Goal: Transaction & Acquisition: Download file/media

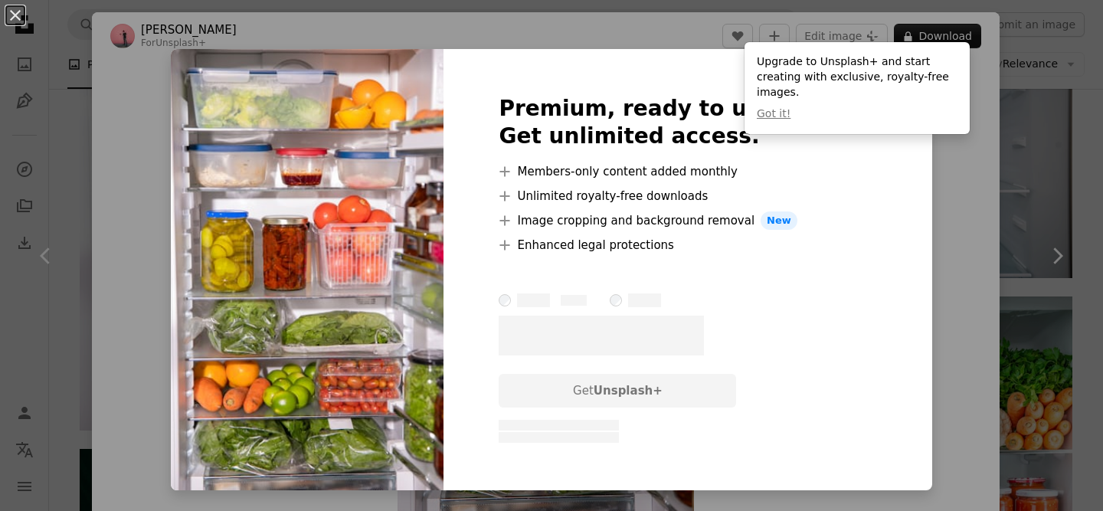
scroll to position [192, 0]
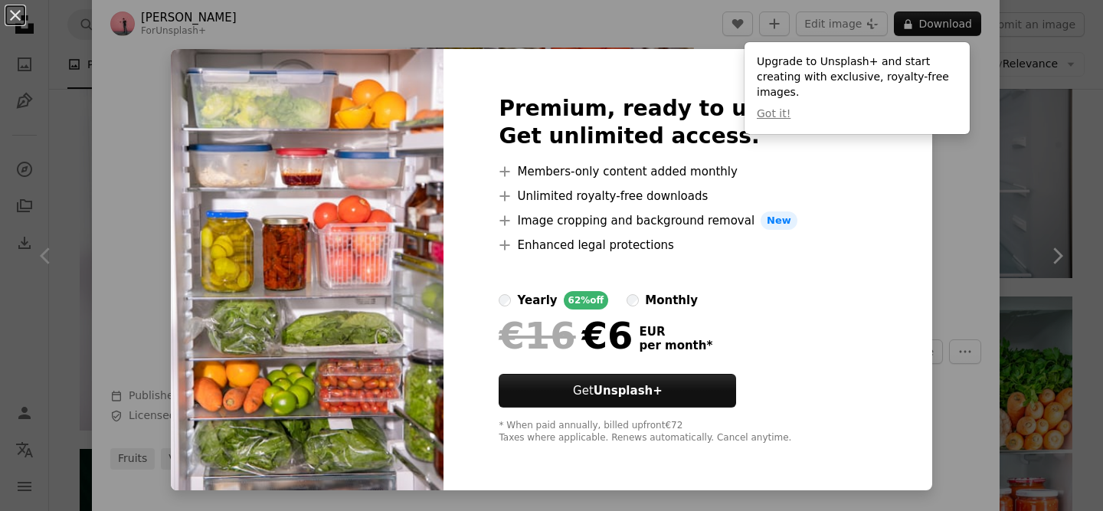
click at [913, 185] on div "An X shape Premium, ready to use images. Get unlimited access. A plus sign Memb…" at bounding box center [551, 255] width 1103 height 511
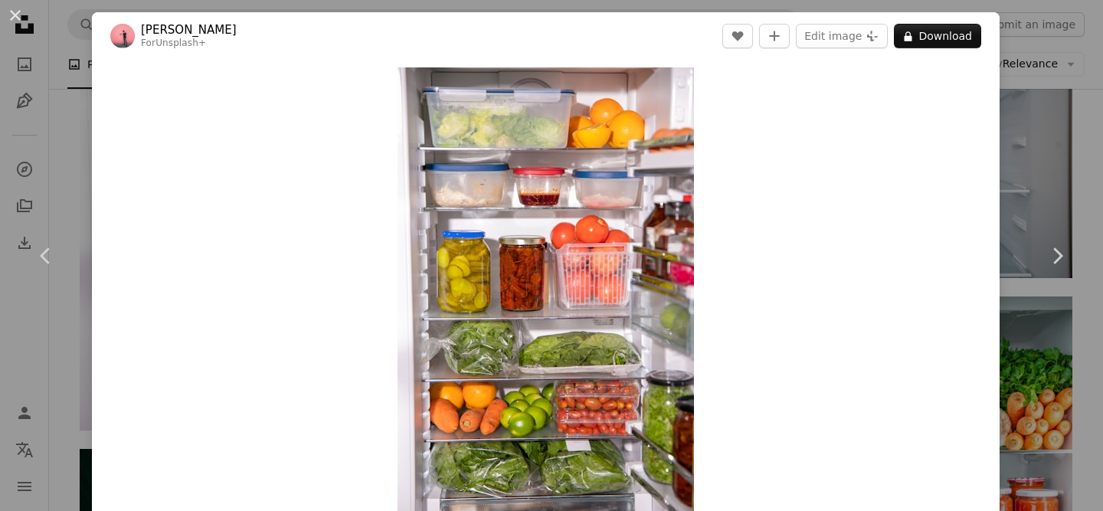
click at [981, 173] on div "Zoom in" at bounding box center [546, 290] width 908 height 460
click at [1000, 174] on div "An X shape Chevron left Chevron right [PERSON_NAME] For Unsplash+ A heart A plu…" at bounding box center [551, 255] width 1103 height 511
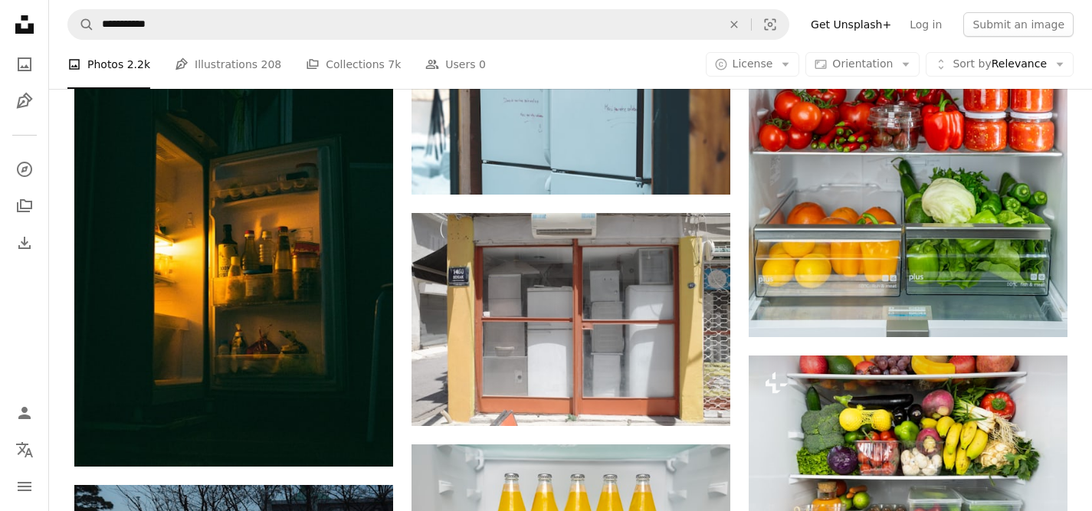
scroll to position [7463, 0]
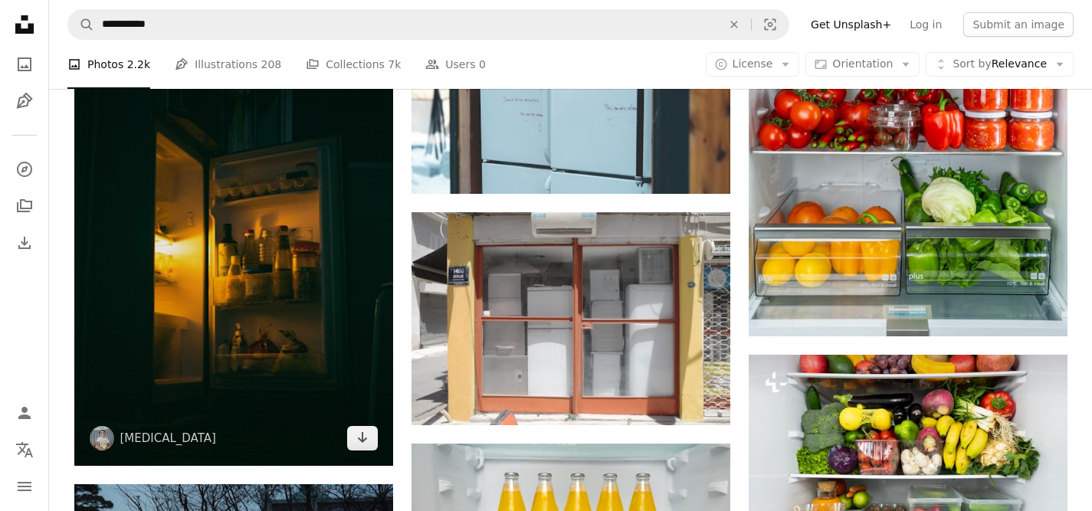
click at [284, 263] on img at bounding box center [233, 250] width 319 height 432
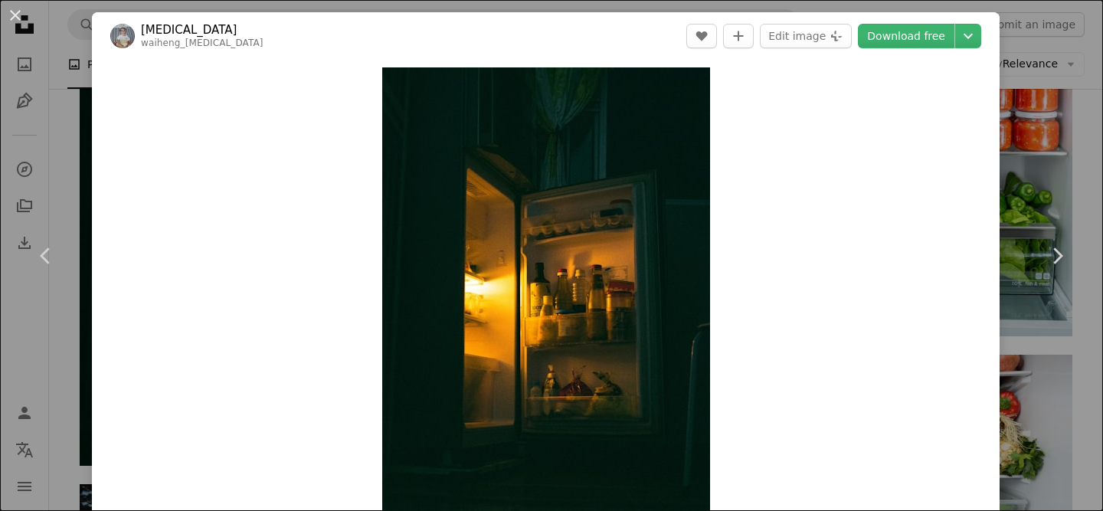
click at [55, 127] on div "An X shape Chevron left Chevron right [MEDICAL_DATA] waiheng_[MEDICAL_DATA] A h…" at bounding box center [551, 255] width 1103 height 511
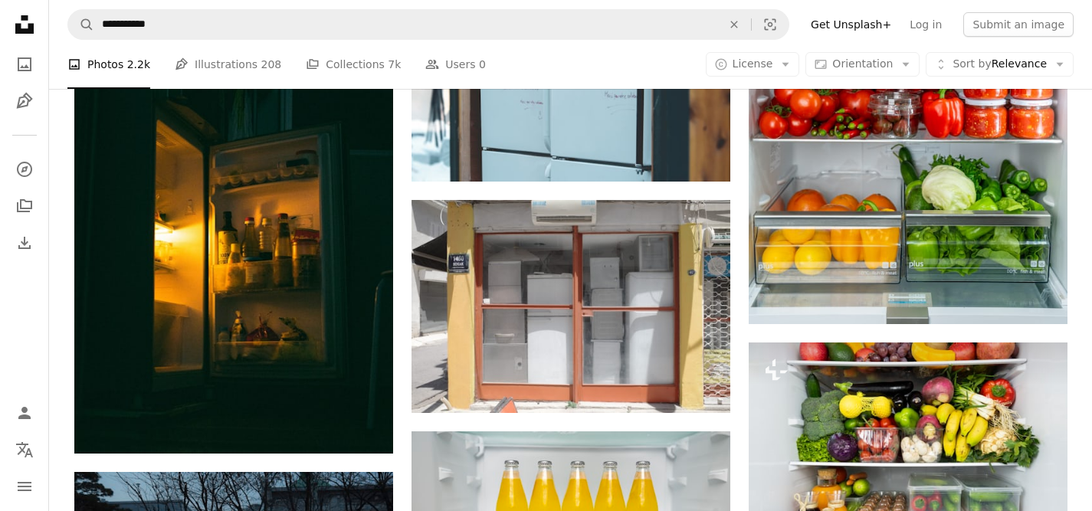
scroll to position [7495, 0]
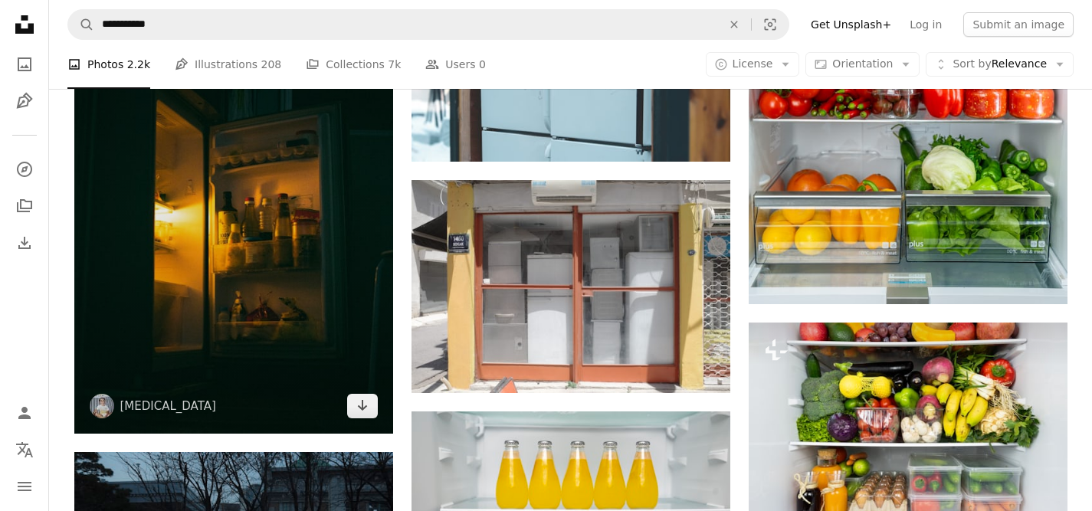
click at [283, 273] on img at bounding box center [233, 218] width 319 height 432
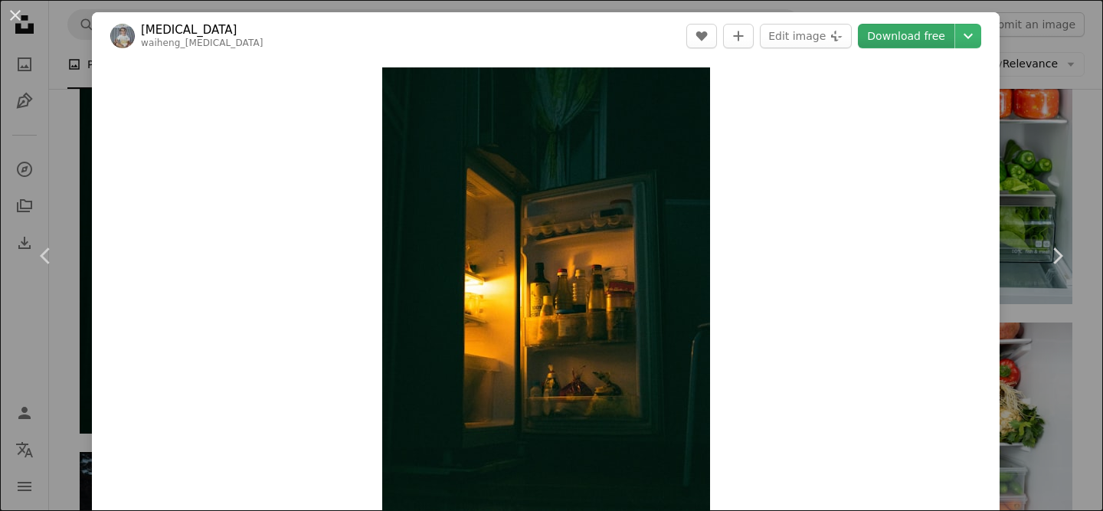
click at [883, 36] on link "Download free" at bounding box center [906, 36] width 97 height 25
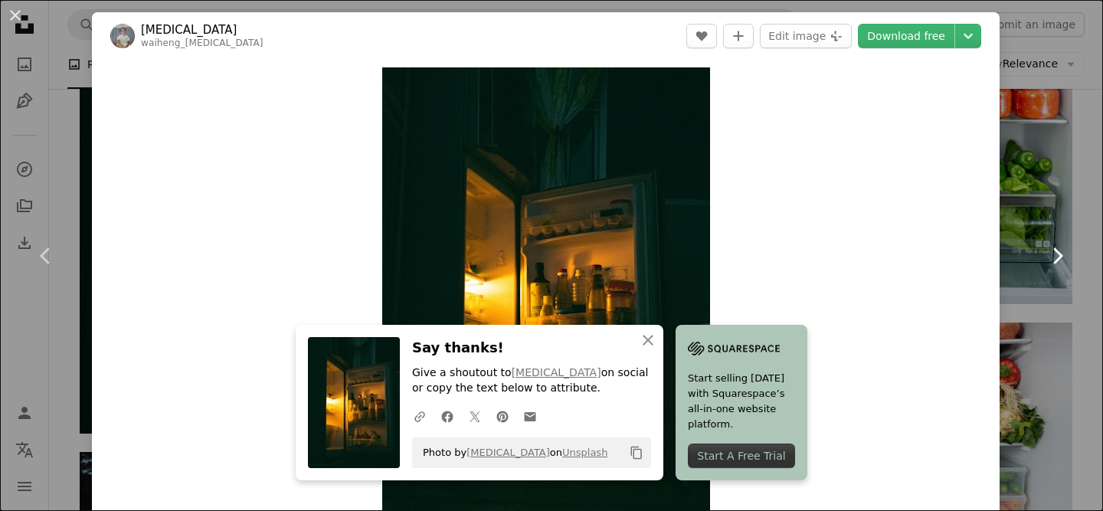
click at [1034, 314] on link "Chevron right" at bounding box center [1057, 255] width 92 height 147
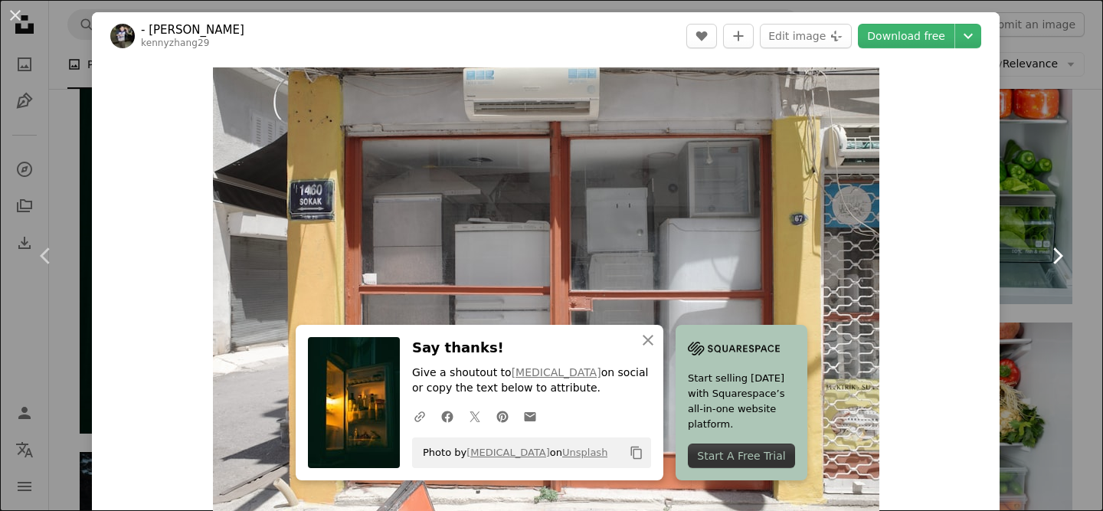
click at [1034, 314] on link "Chevron right" at bounding box center [1057, 255] width 92 height 147
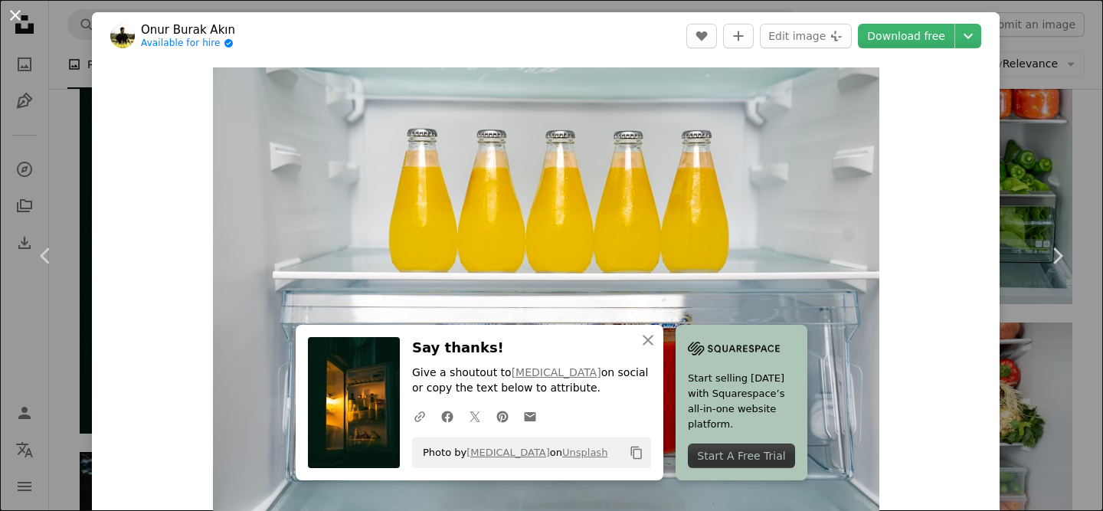
click at [21, 18] on button "An X shape" at bounding box center [15, 15] width 18 height 18
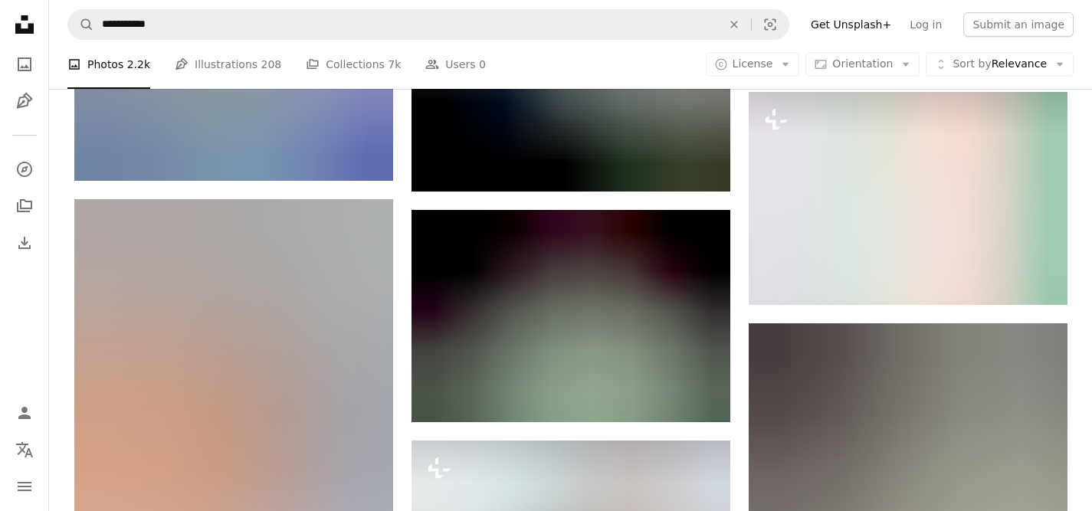
scroll to position [20937, 0]
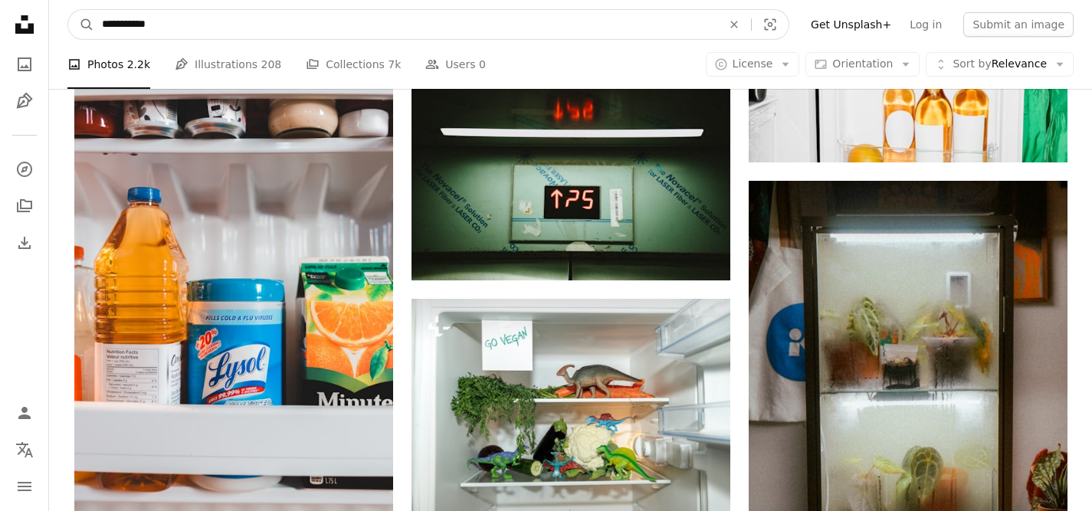
click at [172, 18] on input "**********" at bounding box center [405, 24] width 623 height 29
type input "**********"
click button "A magnifying glass" at bounding box center [81, 24] width 26 height 29
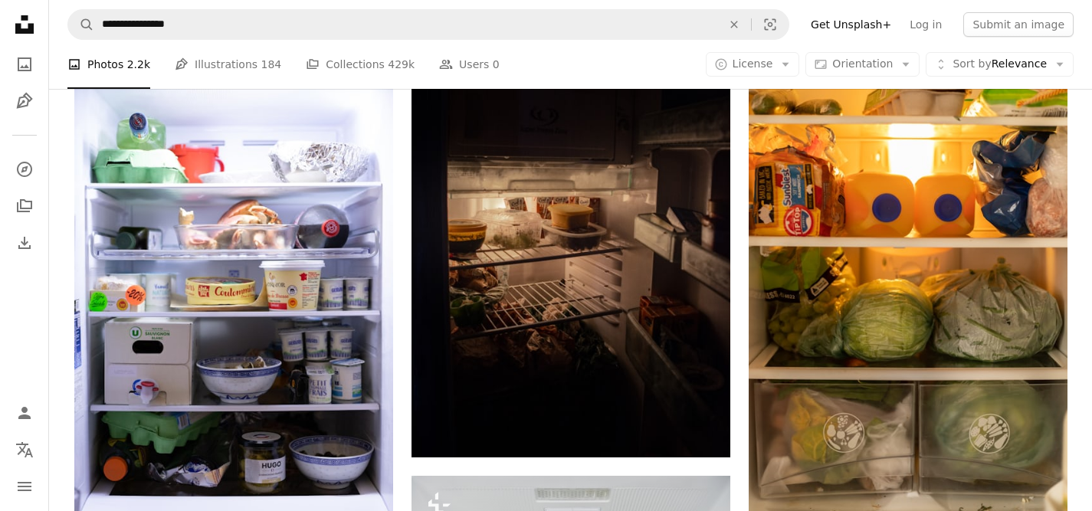
scroll to position [1072, 0]
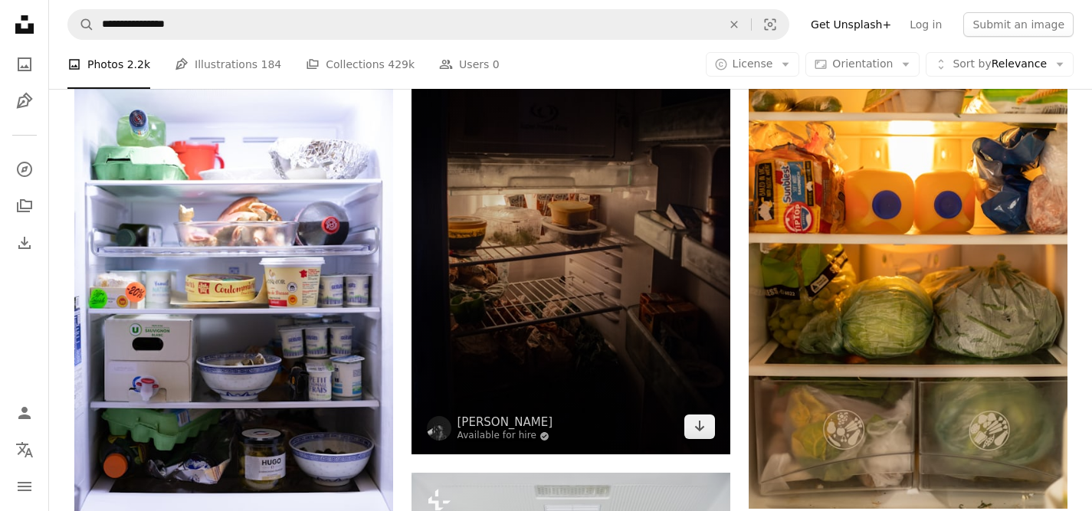
click at [585, 298] on img at bounding box center [570, 204] width 319 height 500
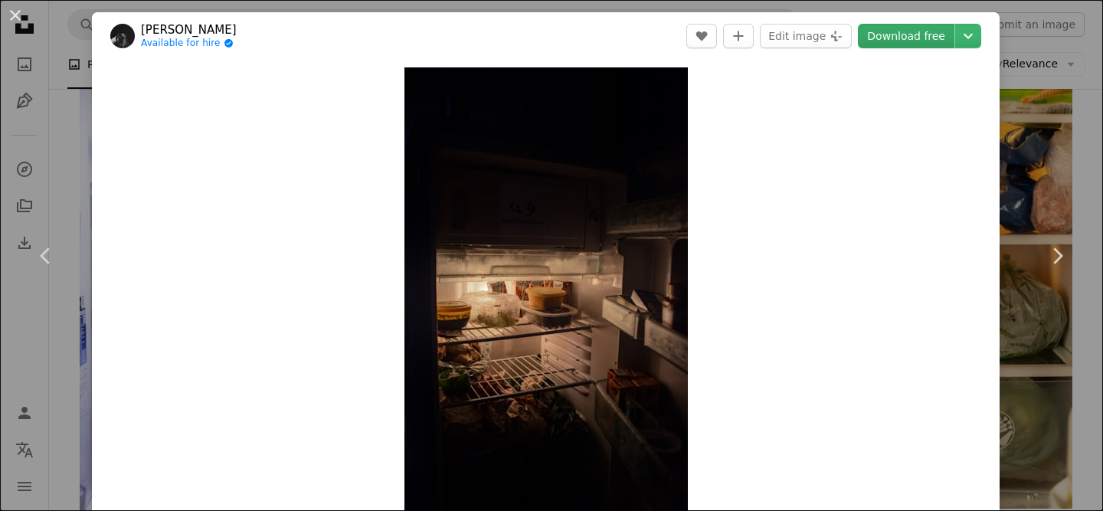
click at [893, 41] on link "Download free" at bounding box center [906, 36] width 97 height 25
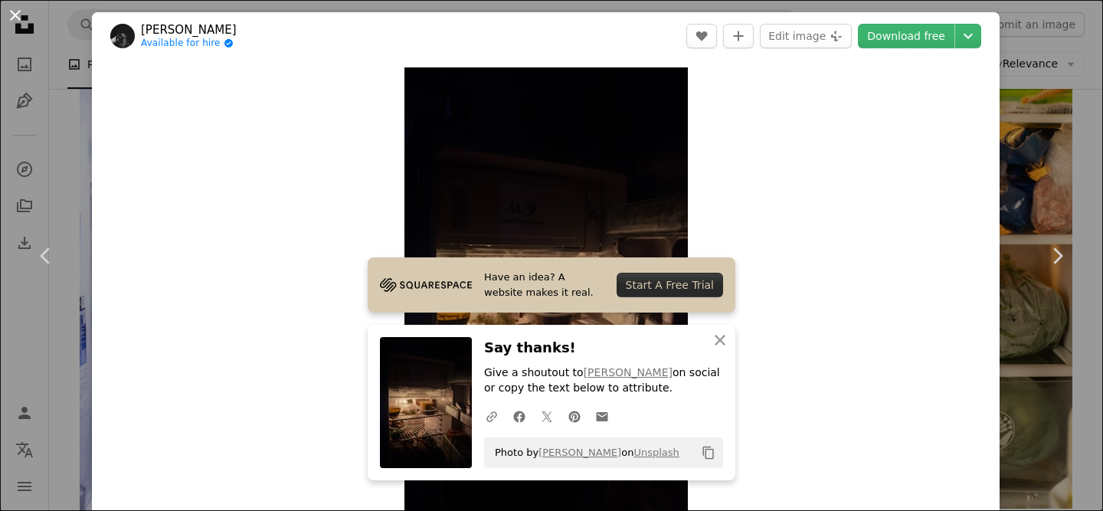
click at [18, 18] on button "An X shape" at bounding box center [15, 15] width 18 height 18
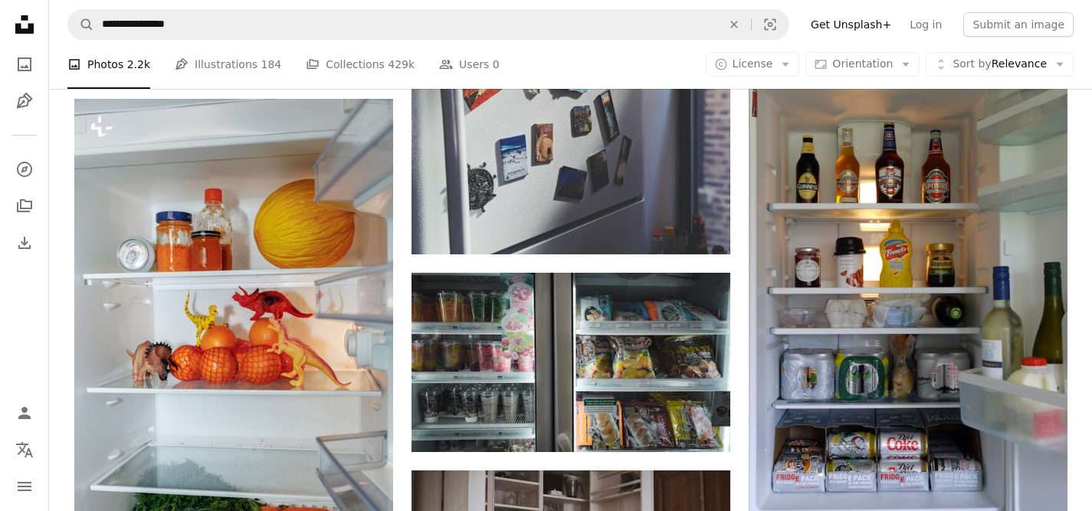
scroll to position [2022, 0]
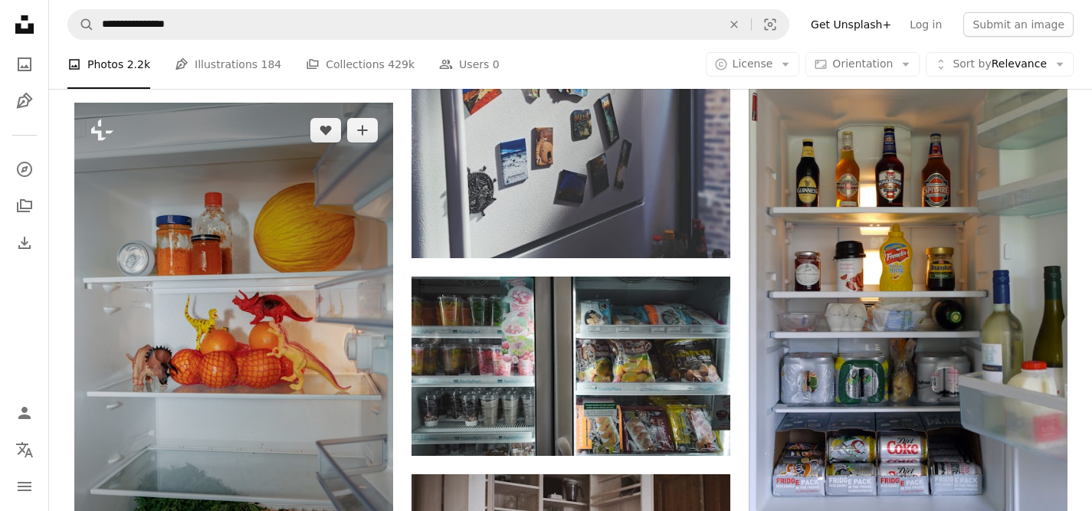
click at [180, 176] on img at bounding box center [233, 342] width 319 height 478
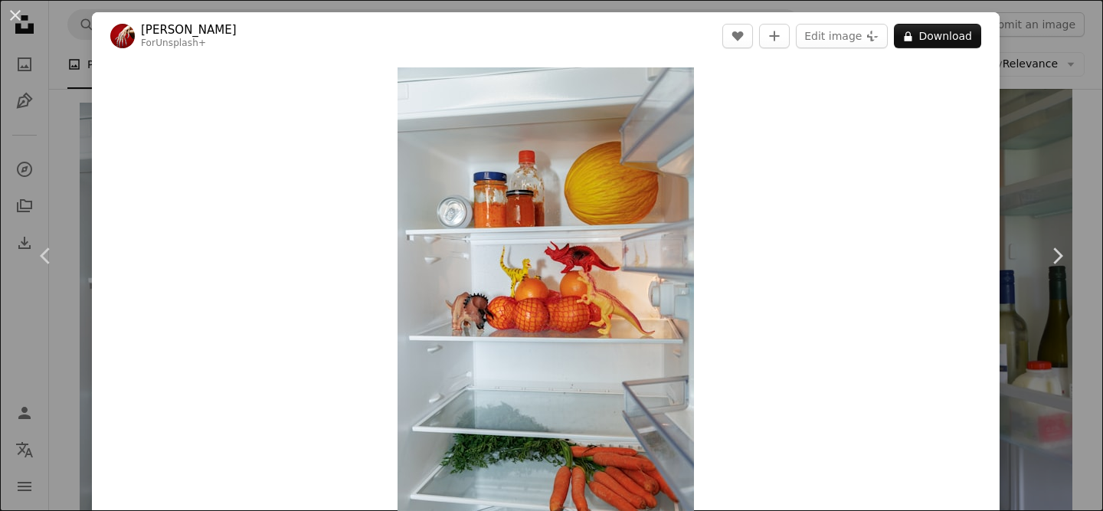
click at [1021, 112] on div "An X shape Chevron left Chevron right [PERSON_NAME] For Unsplash+ A heart A plu…" at bounding box center [551, 255] width 1103 height 511
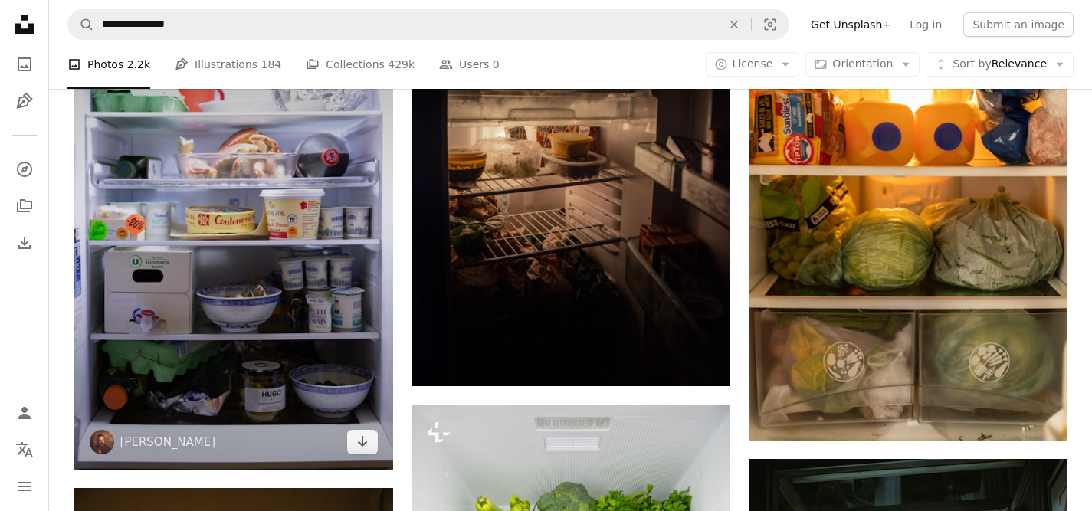
scroll to position [1132, 0]
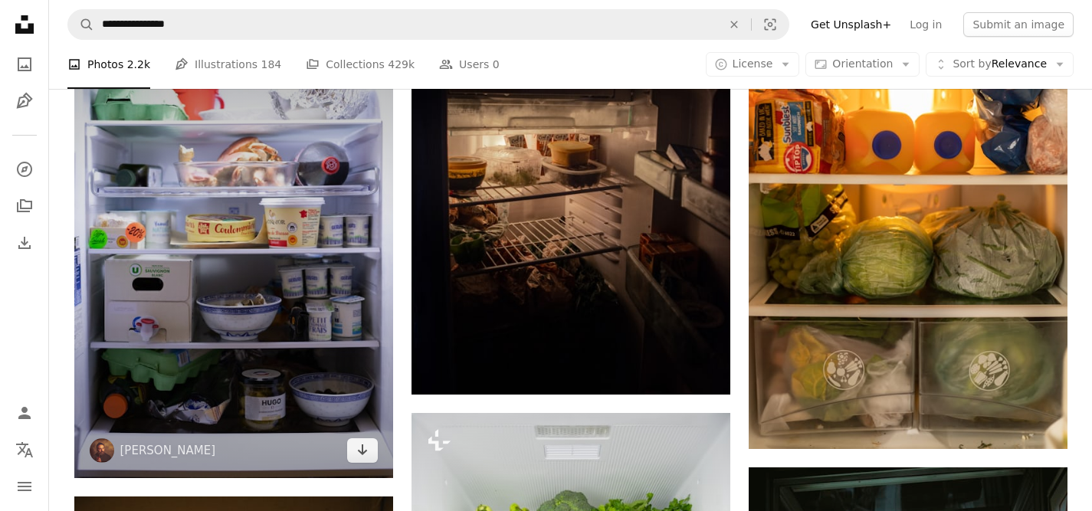
click at [226, 235] on img at bounding box center [233, 239] width 319 height 478
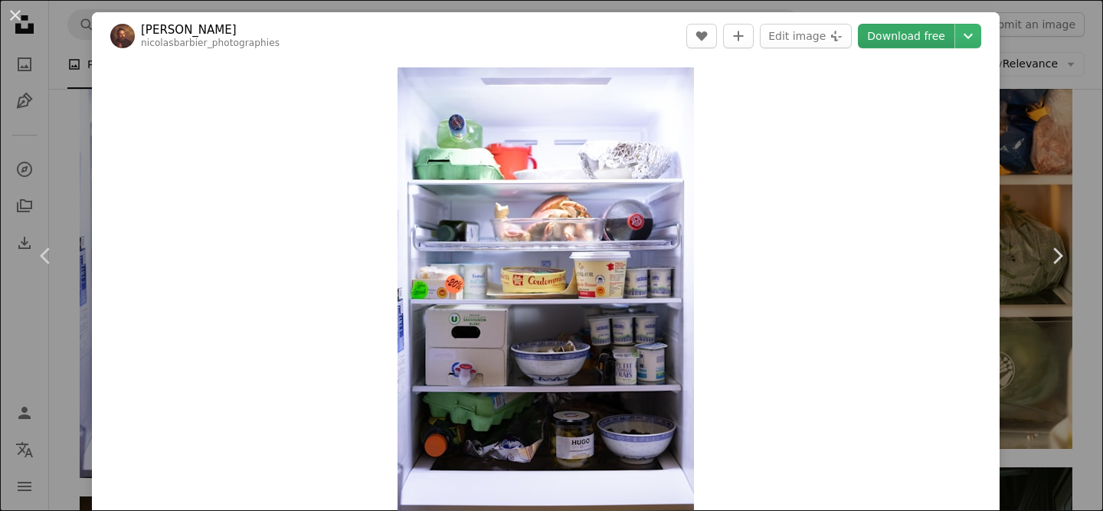
click at [903, 35] on link "Download free" at bounding box center [906, 36] width 97 height 25
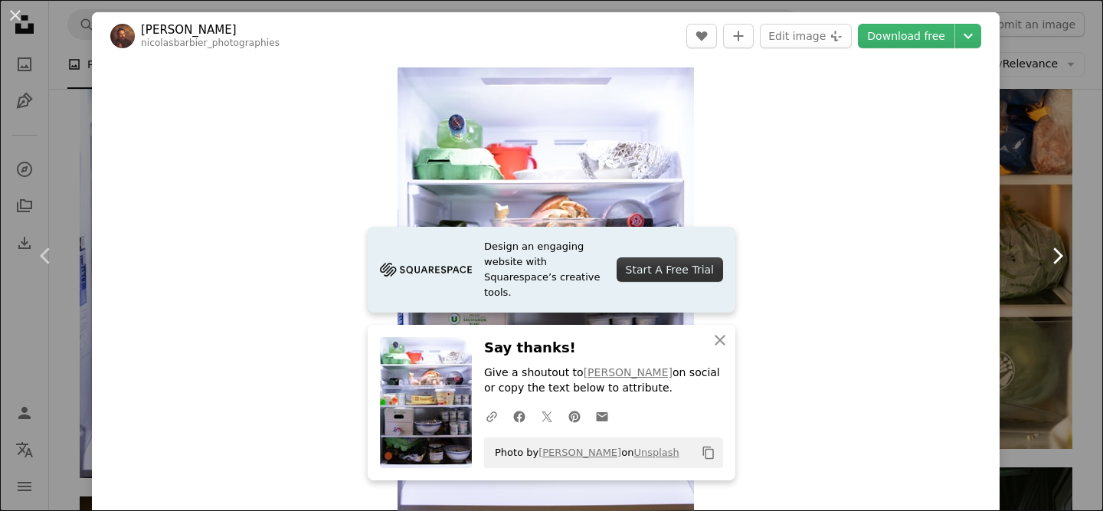
click at [1054, 250] on icon "Chevron right" at bounding box center [1057, 256] width 25 height 25
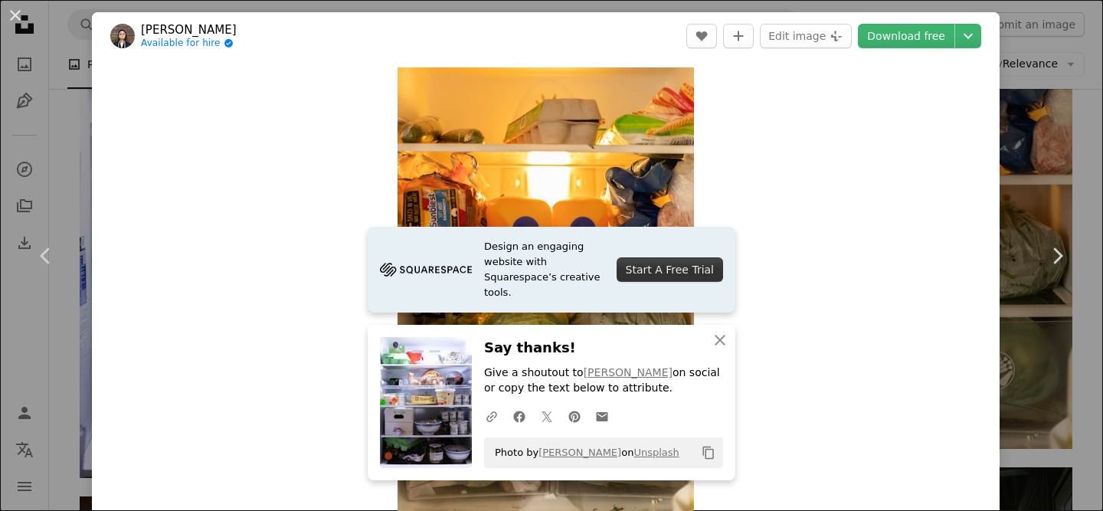
click at [1031, 176] on div "An X shape Chevron left Chevron right [PERSON_NAME] Available for hire A checkm…" at bounding box center [551, 255] width 1103 height 511
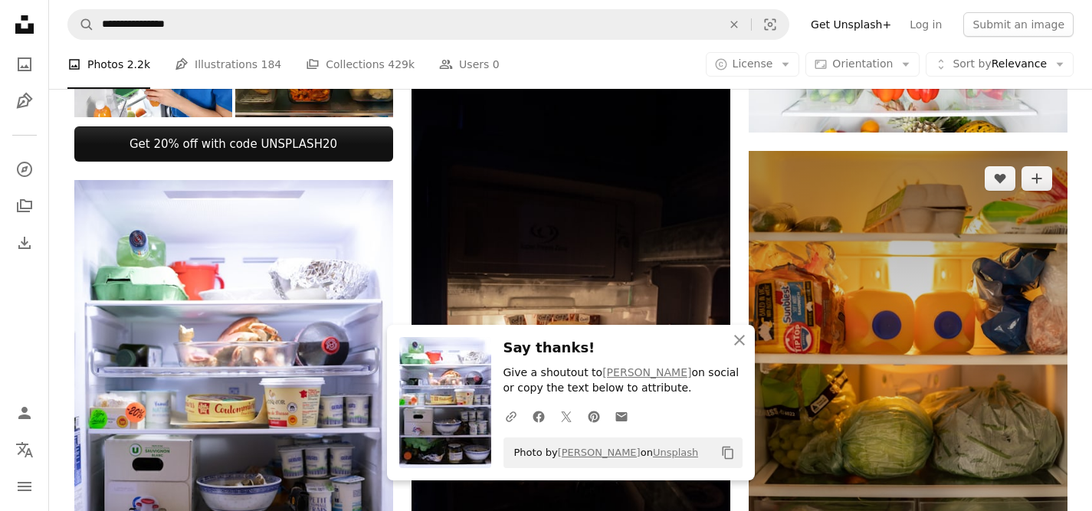
scroll to position [934, 0]
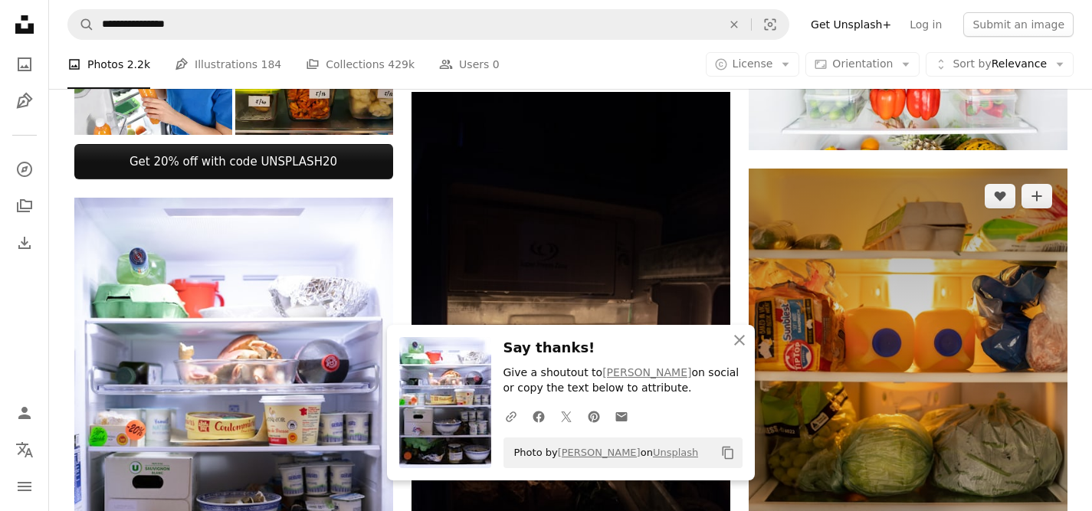
click at [968, 241] on img at bounding box center [908, 408] width 319 height 478
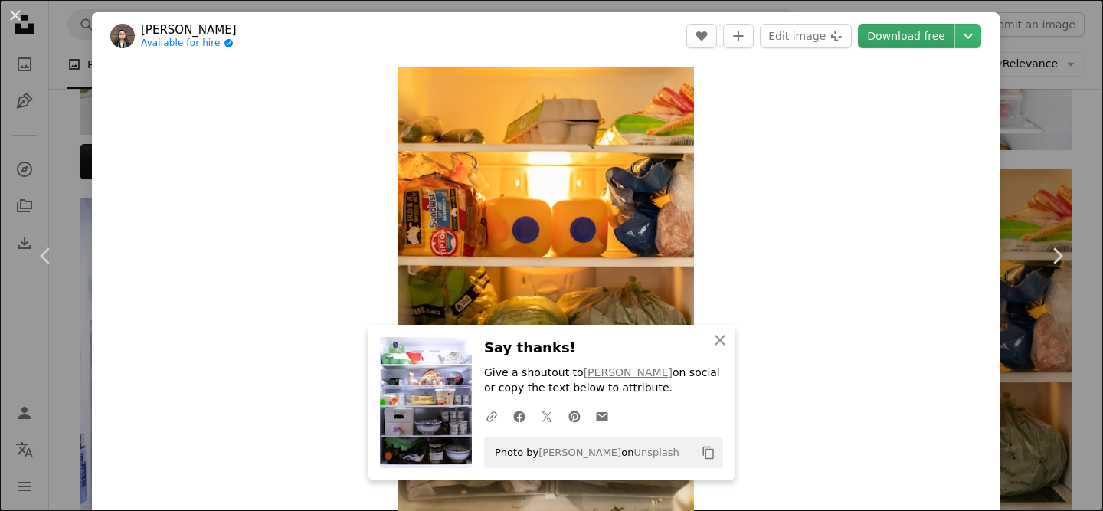
click at [884, 41] on link "Download free" at bounding box center [906, 36] width 97 height 25
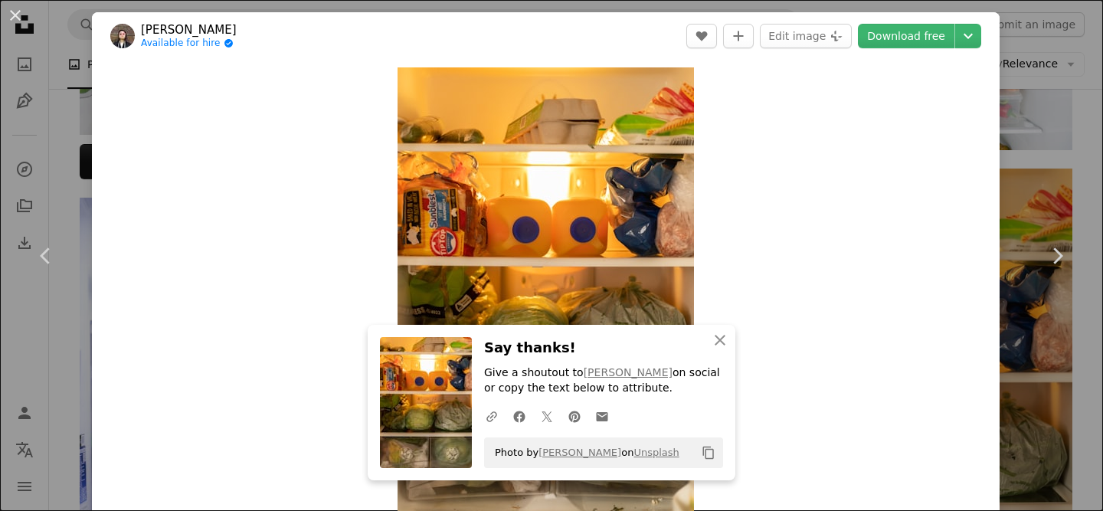
click at [1005, 108] on div "An X shape Chevron left Chevron right [PERSON_NAME] Available for hire A checkm…" at bounding box center [551, 255] width 1103 height 511
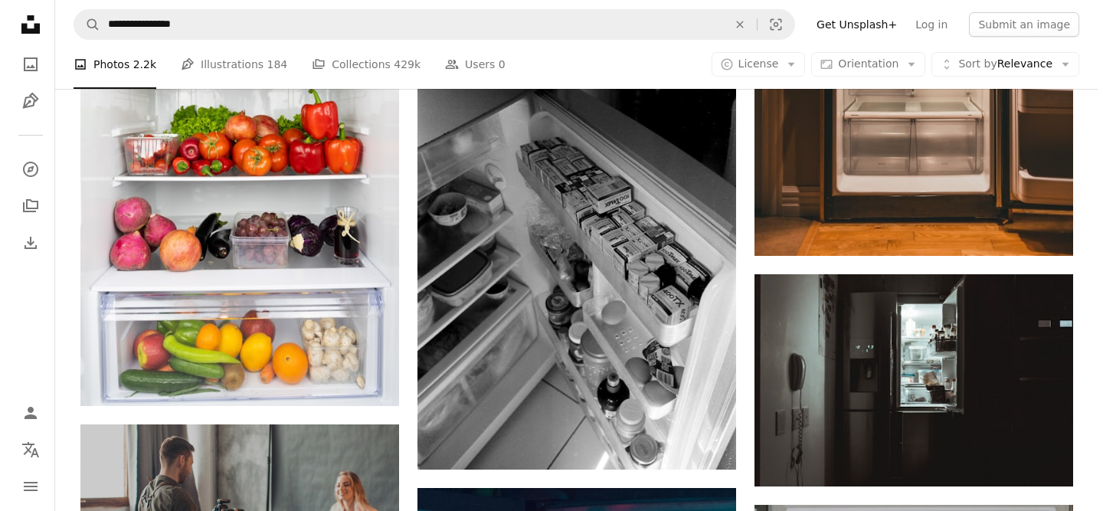
scroll to position [3227, 0]
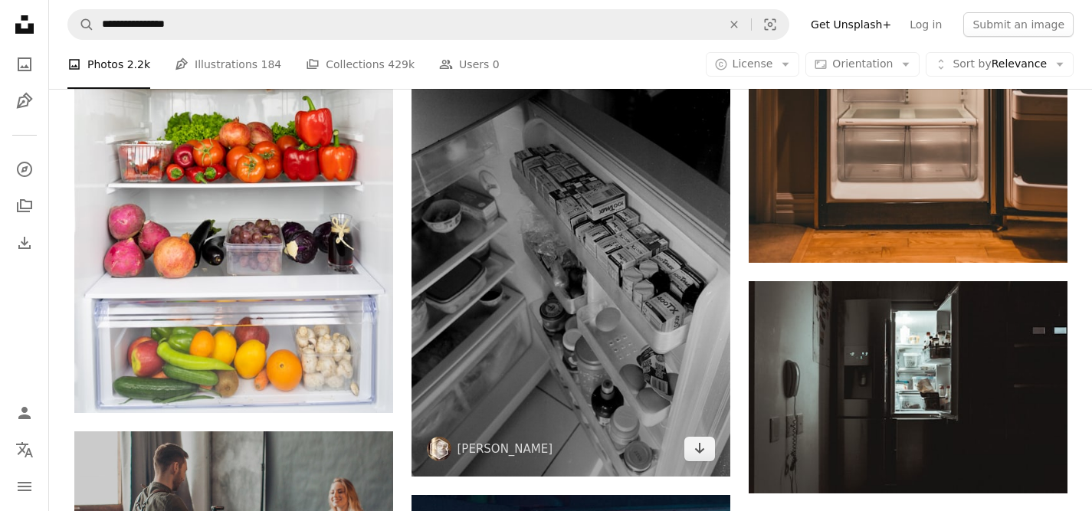
click at [646, 297] on img at bounding box center [570, 236] width 319 height 480
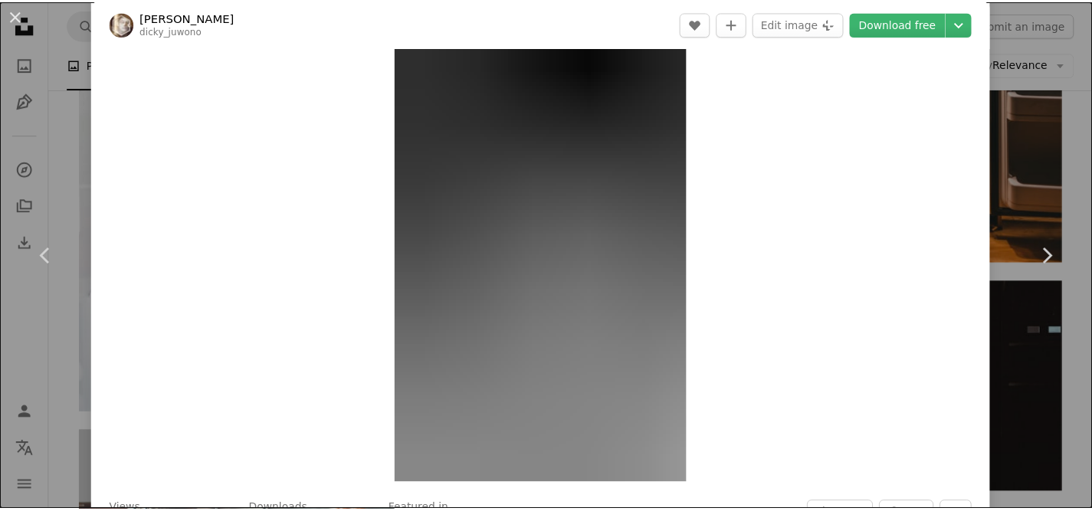
scroll to position [2, 0]
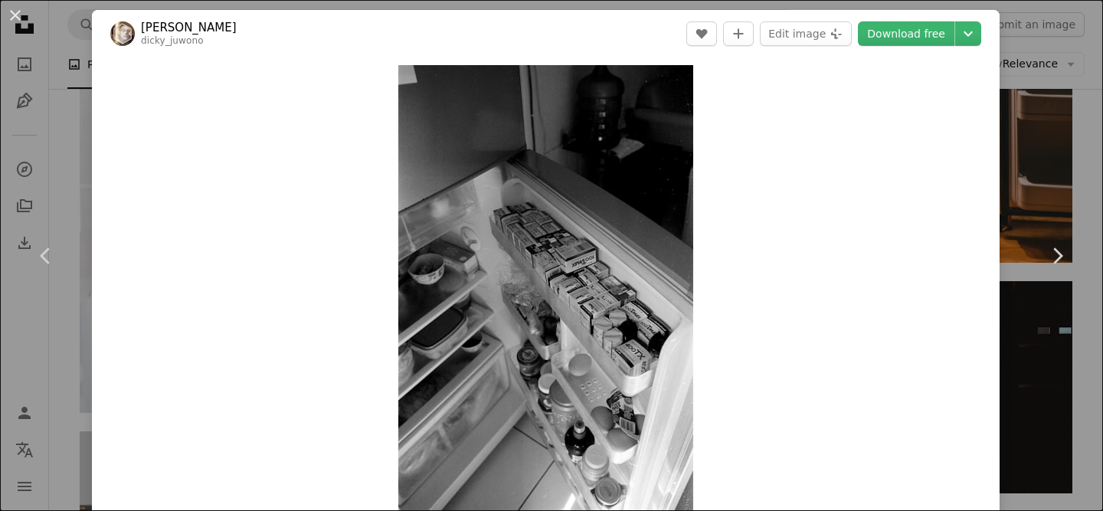
click at [1034, 161] on div "An X shape Chevron left Chevron right [PERSON_NAME] dicky_juwono A heart A plus…" at bounding box center [551, 255] width 1103 height 511
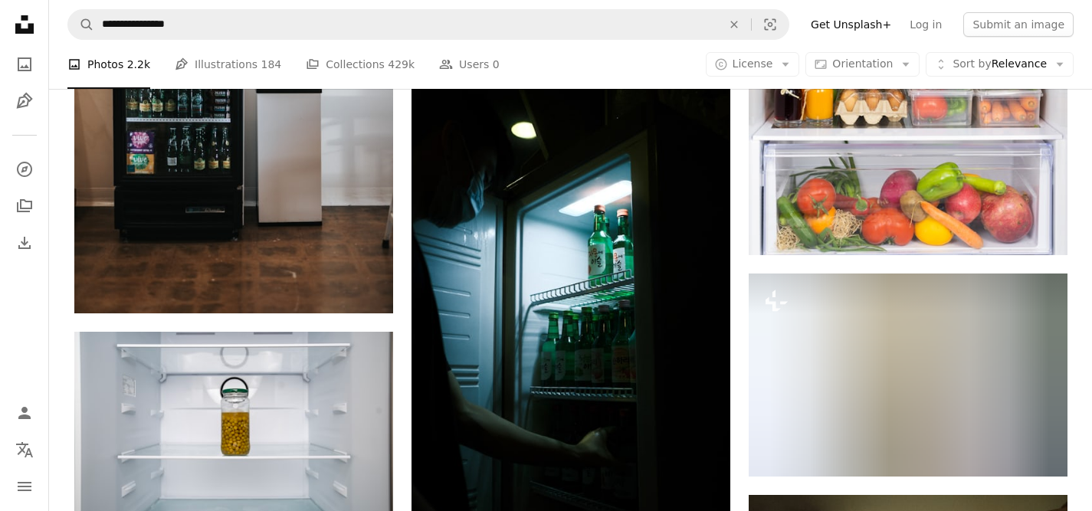
scroll to position [9704, 0]
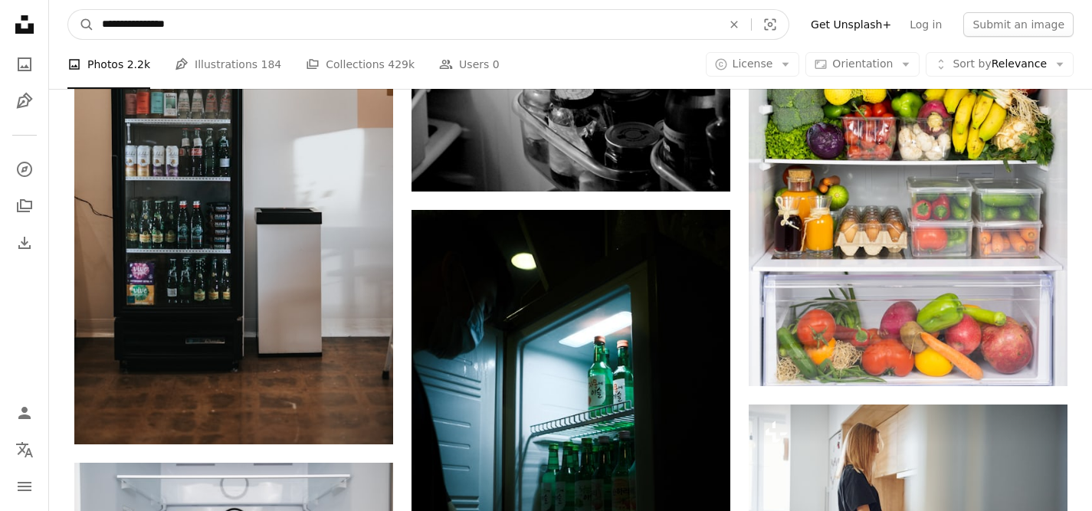
click at [382, 25] on input "**********" at bounding box center [405, 24] width 623 height 29
type input "**********"
click button "A magnifying glass" at bounding box center [81, 24] width 26 height 29
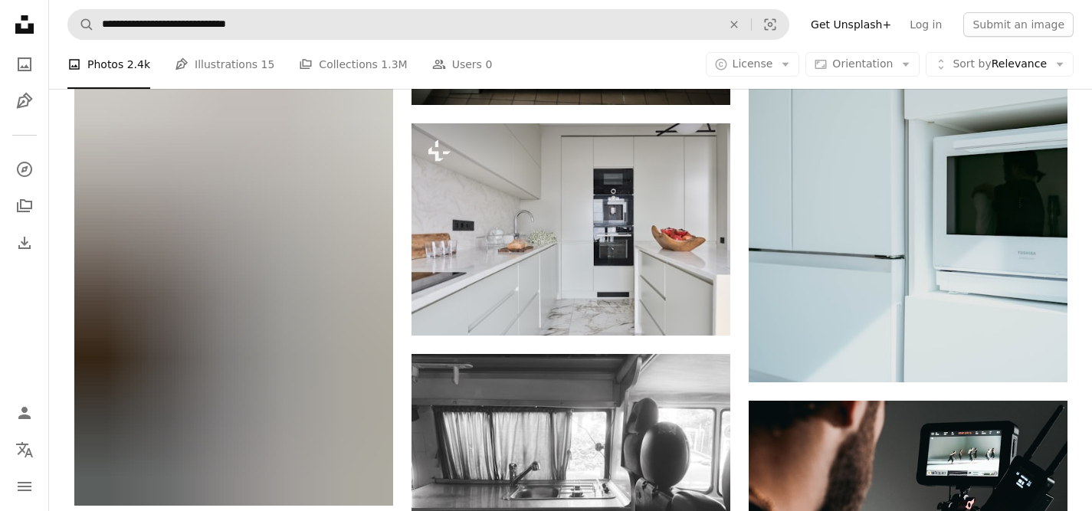
scroll to position [5771, 0]
